Goal: Information Seeking & Learning: Compare options

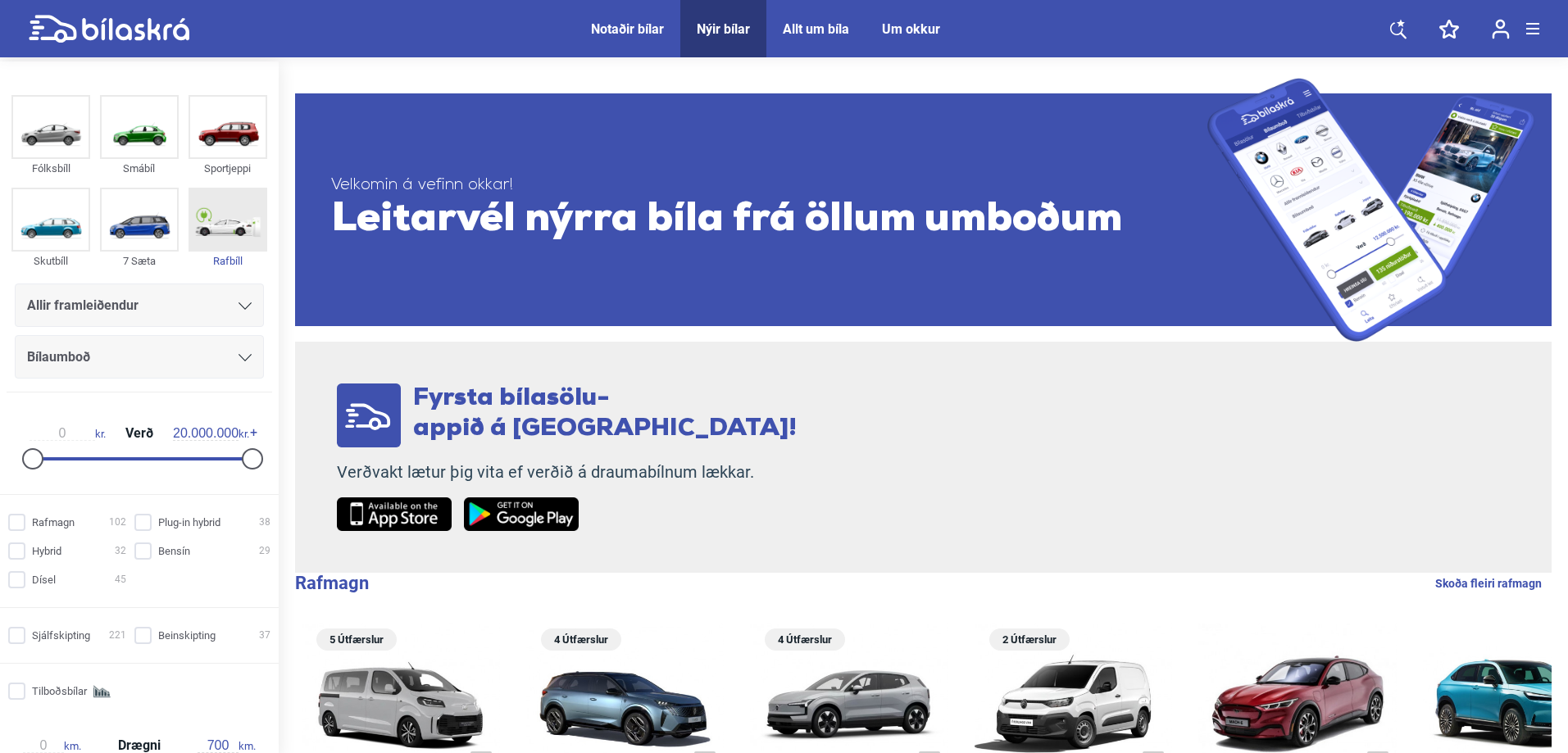
click at [236, 228] on img at bounding box center [228, 219] width 75 height 61
checkbox input "true"
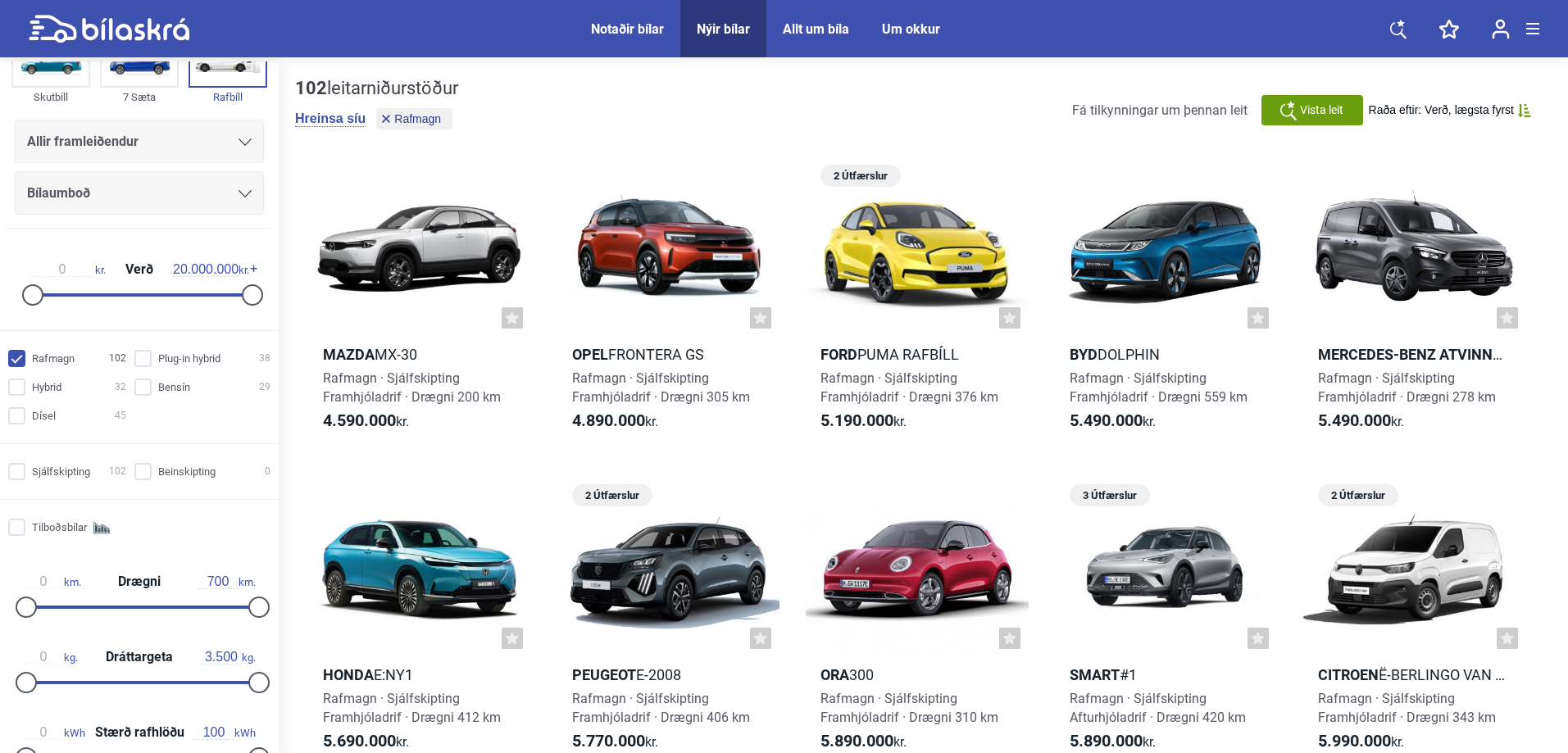
scroll to position [328, 0]
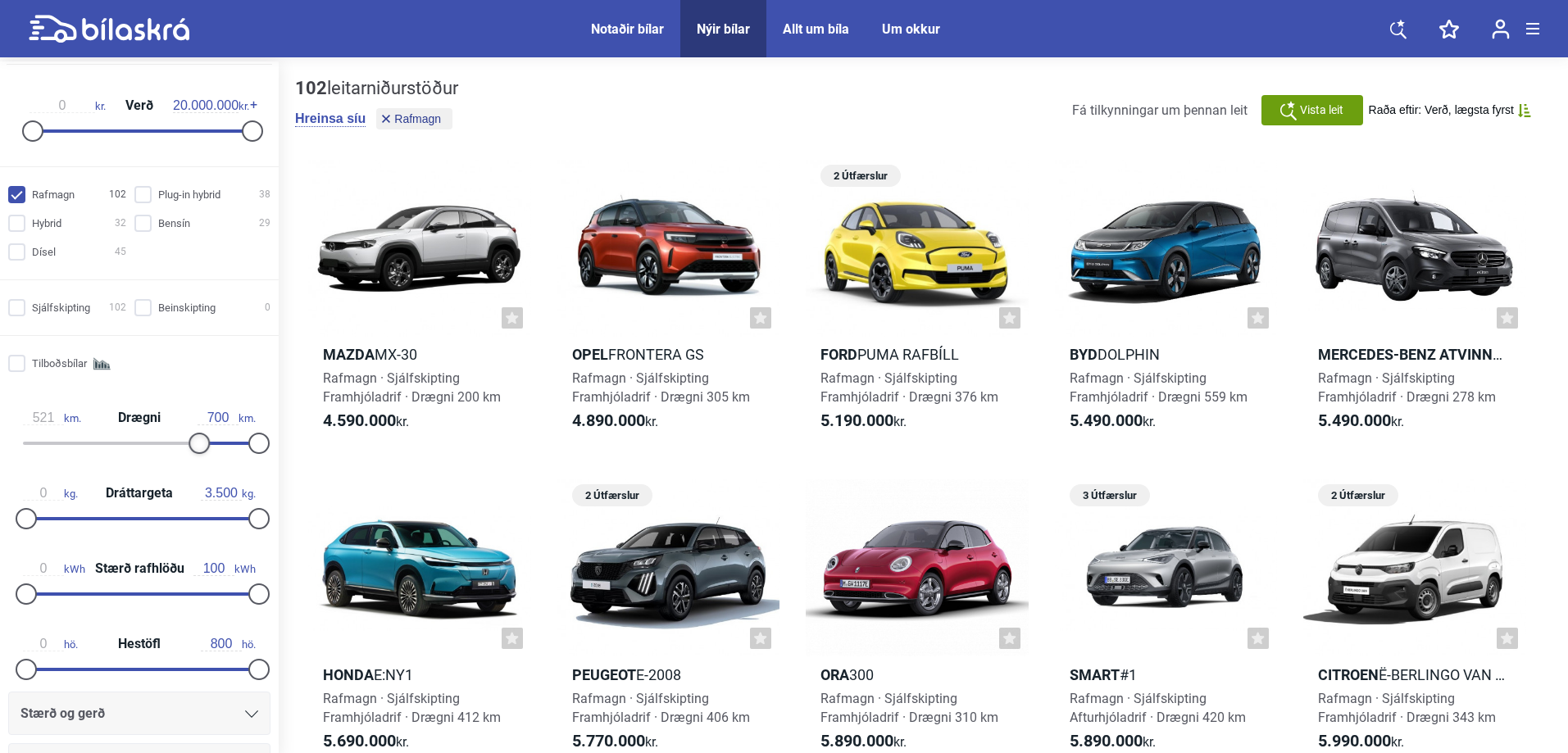
type input "523"
drag, startPoint x: 36, startPoint y: 447, endPoint x: 200, endPoint y: 452, distance: 164.1
click at [200, 452] on div at bounding box center [200, 443] width 21 height 21
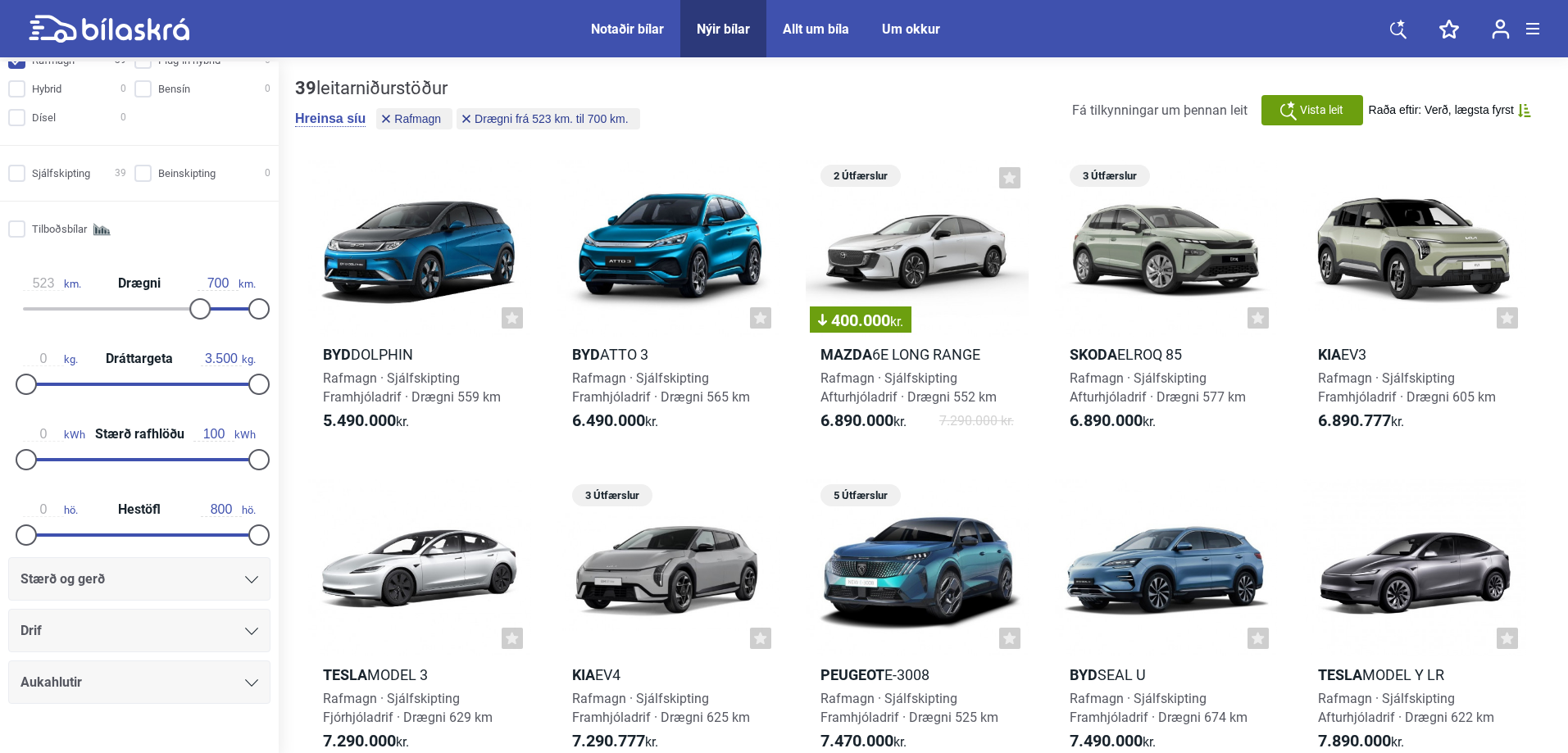
scroll to position [491, 0]
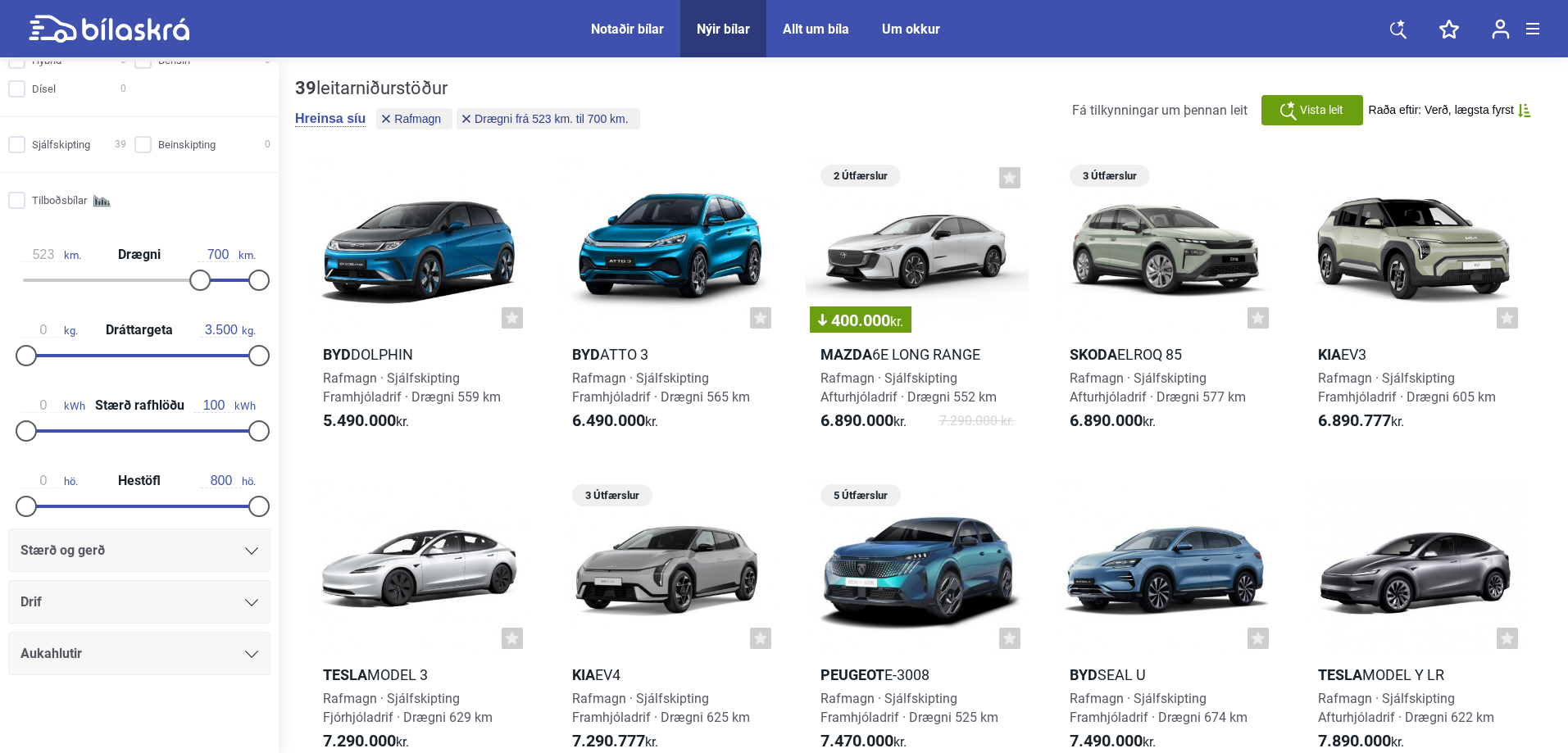
click at [180, 601] on div "Drif" at bounding box center [139, 602] width 237 height 23
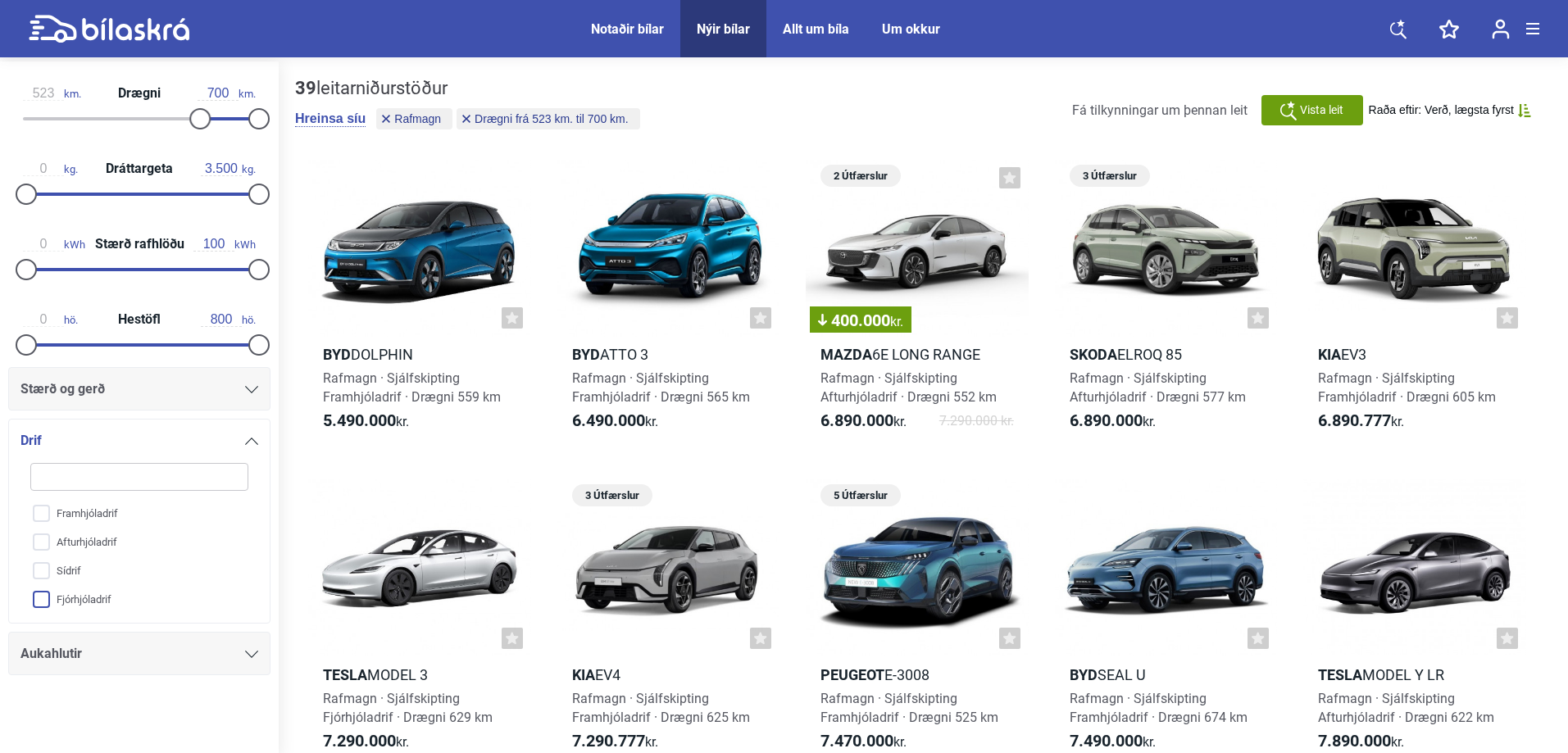
click at [41, 601] on input "Fjórhjóladrif" at bounding box center [129, 600] width 219 height 28
checkbox input "true"
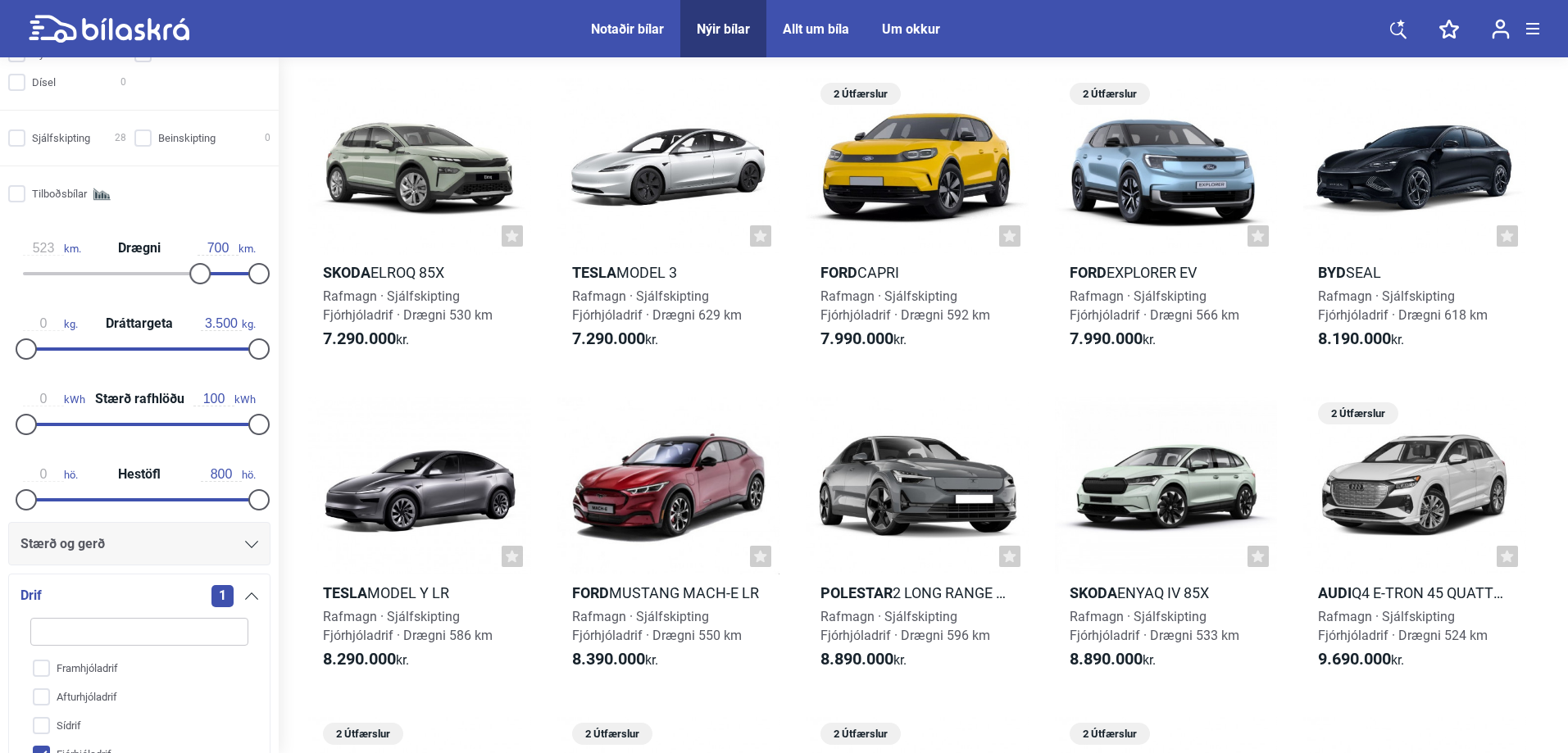
scroll to position [488, 0]
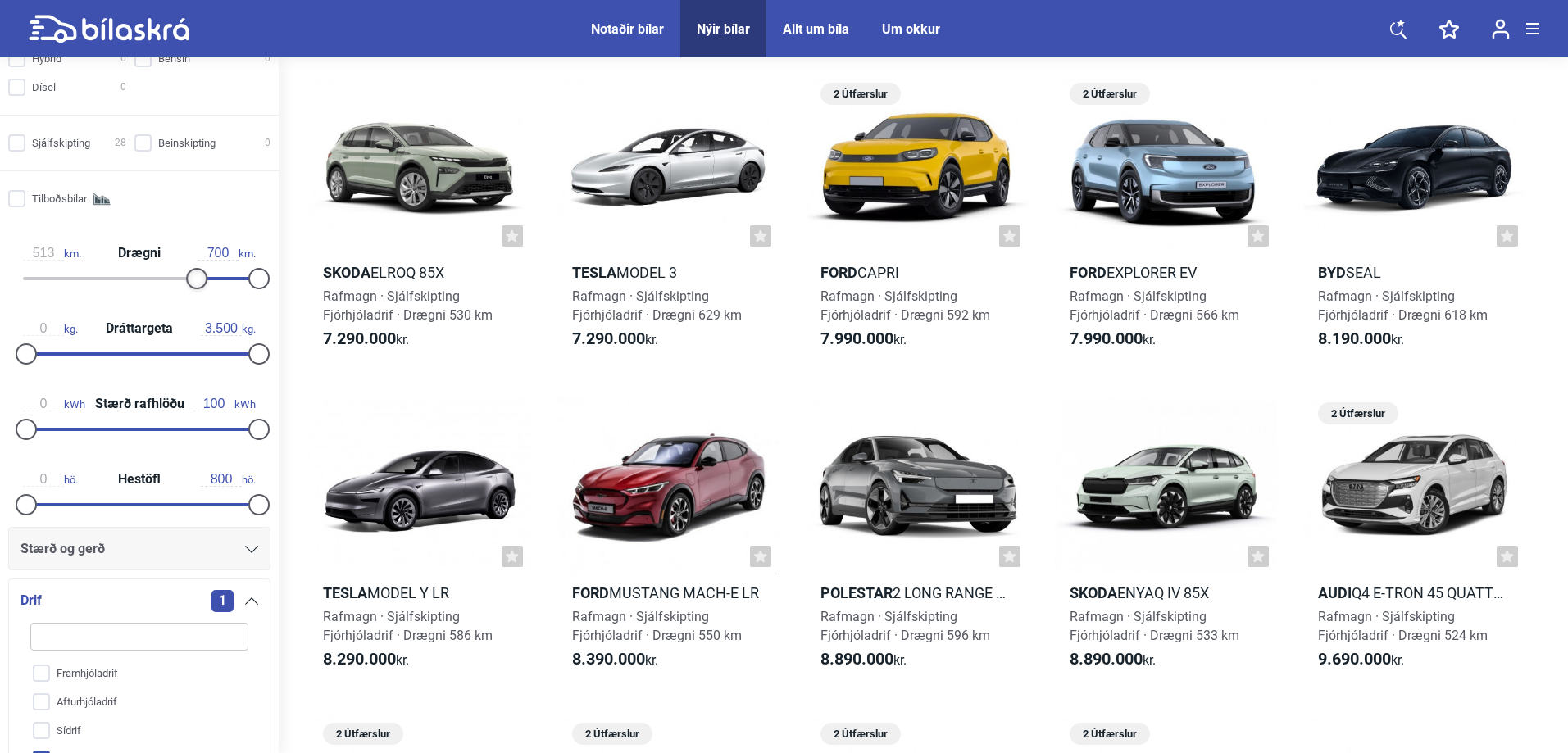
click at [189, 282] on div at bounding box center [196, 278] width 21 height 21
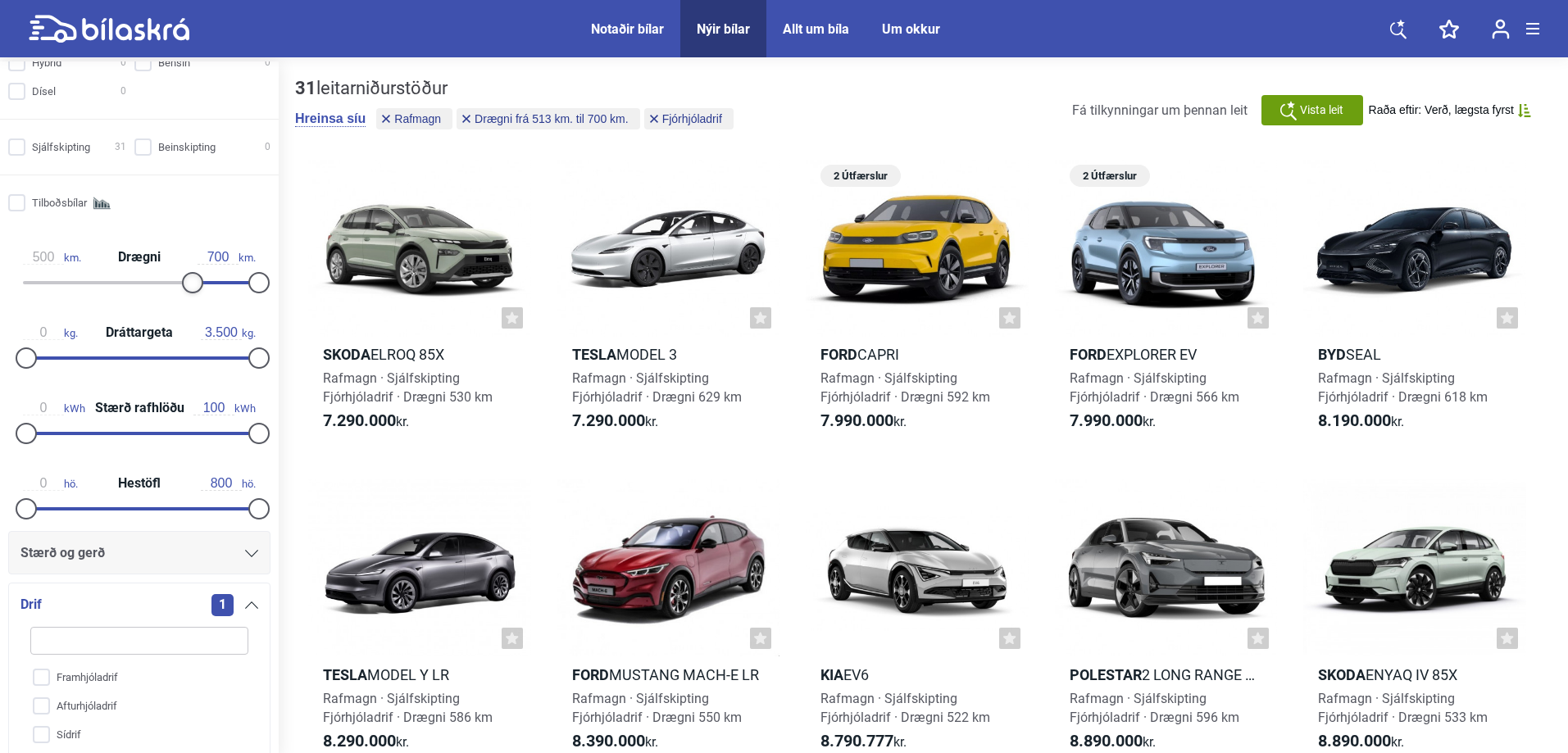
type input "498"
click at [189, 283] on div at bounding box center [191, 283] width 21 height 21
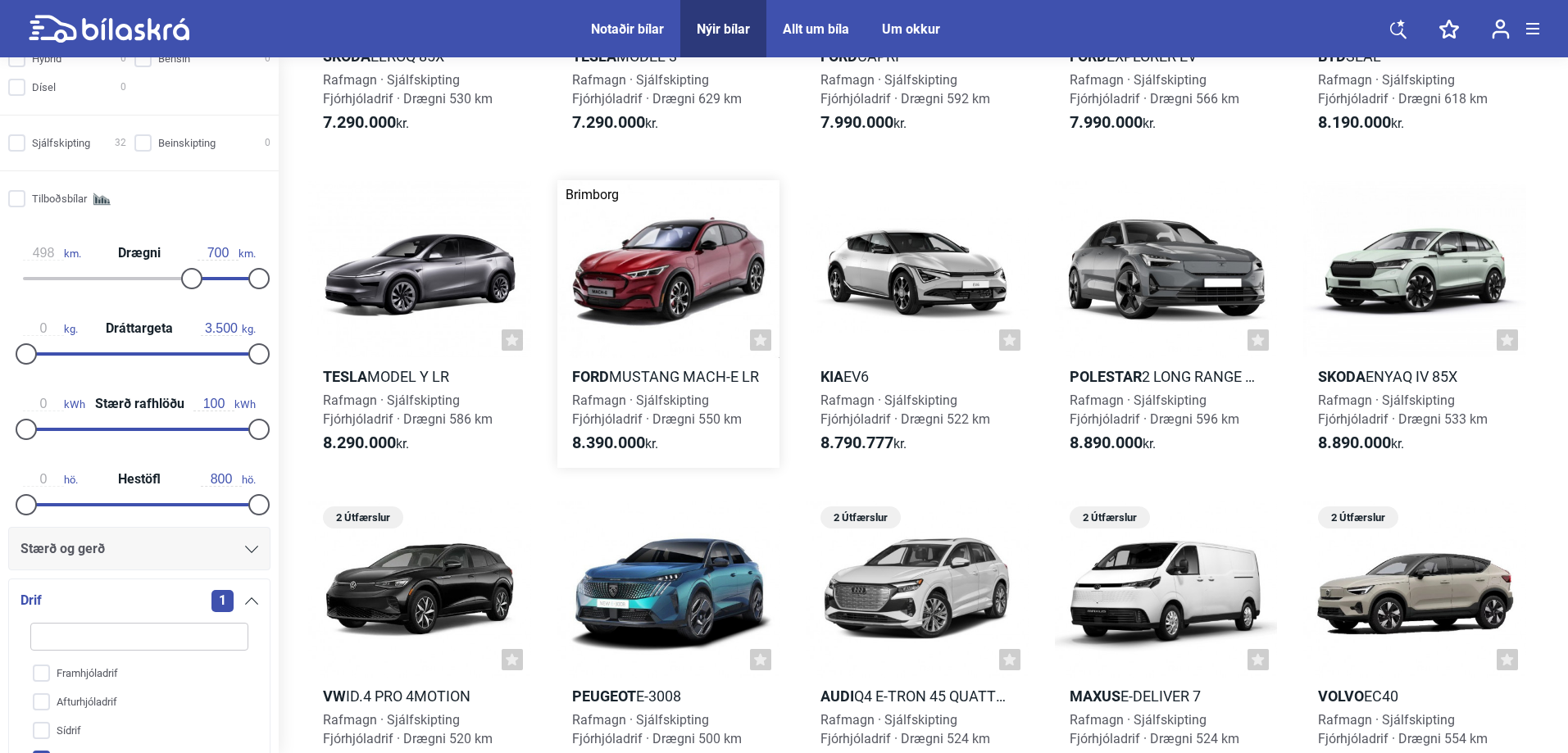
scroll to position [328, 0]
